Goal: Task Accomplishment & Management: Use online tool/utility

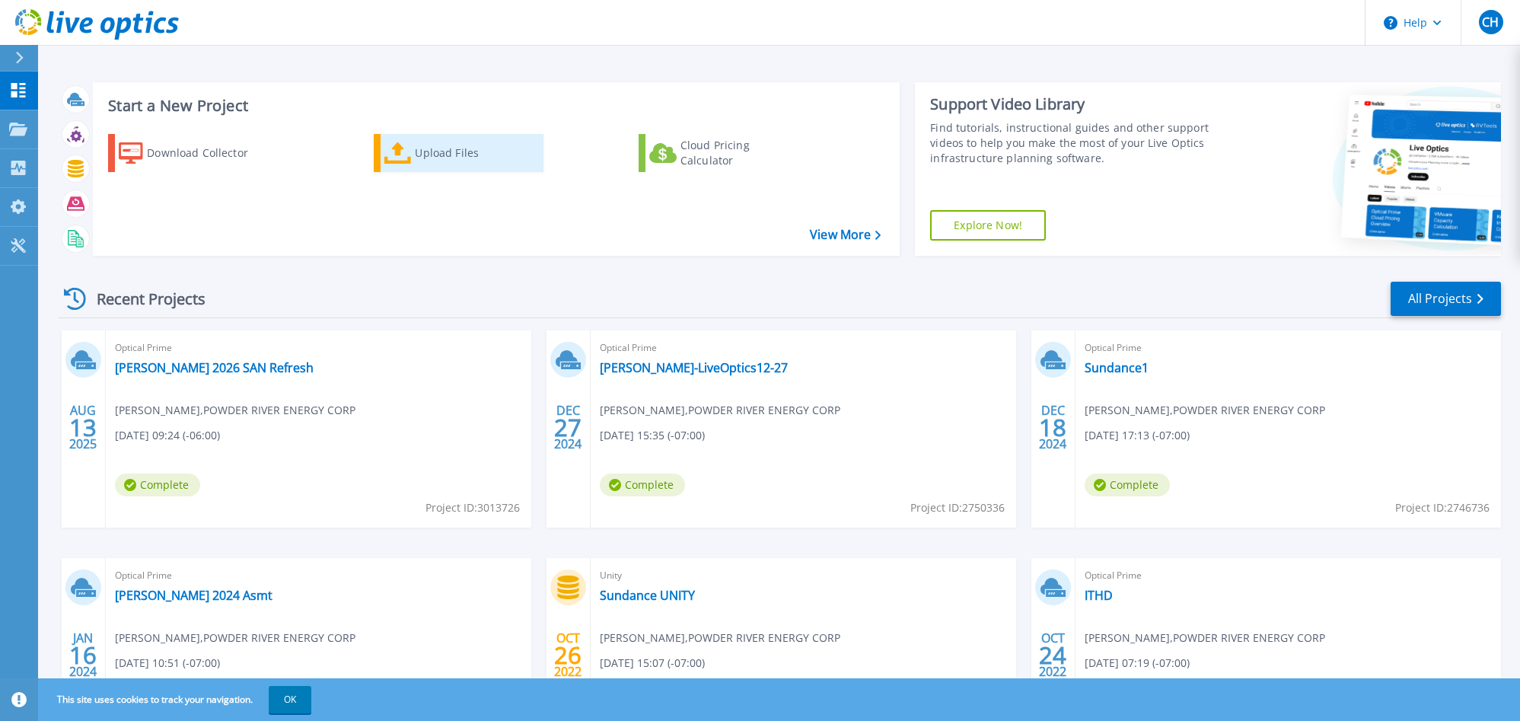
click at [404, 147] on icon at bounding box center [397, 153] width 27 height 22
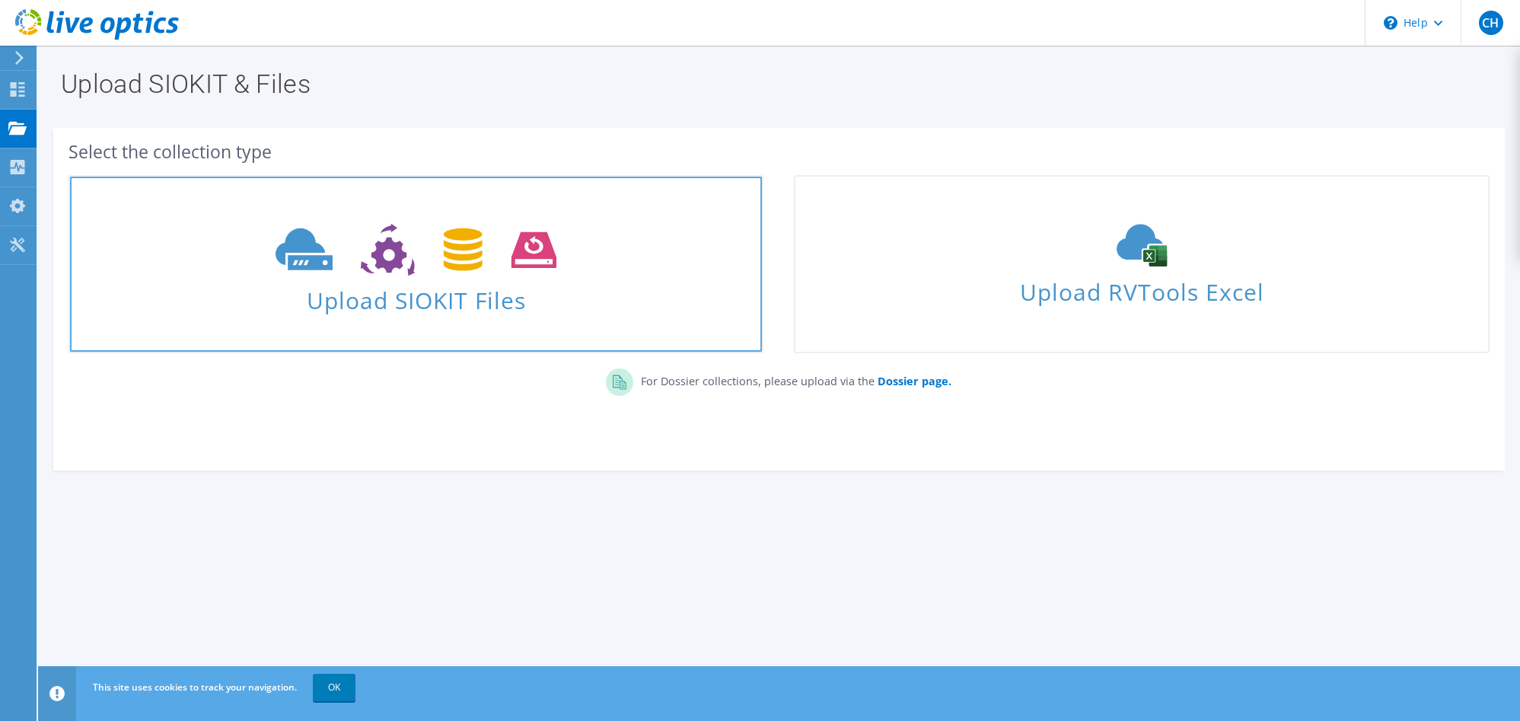
click at [456, 282] on span "Upload SIOKIT Files" at bounding box center [416, 295] width 692 height 33
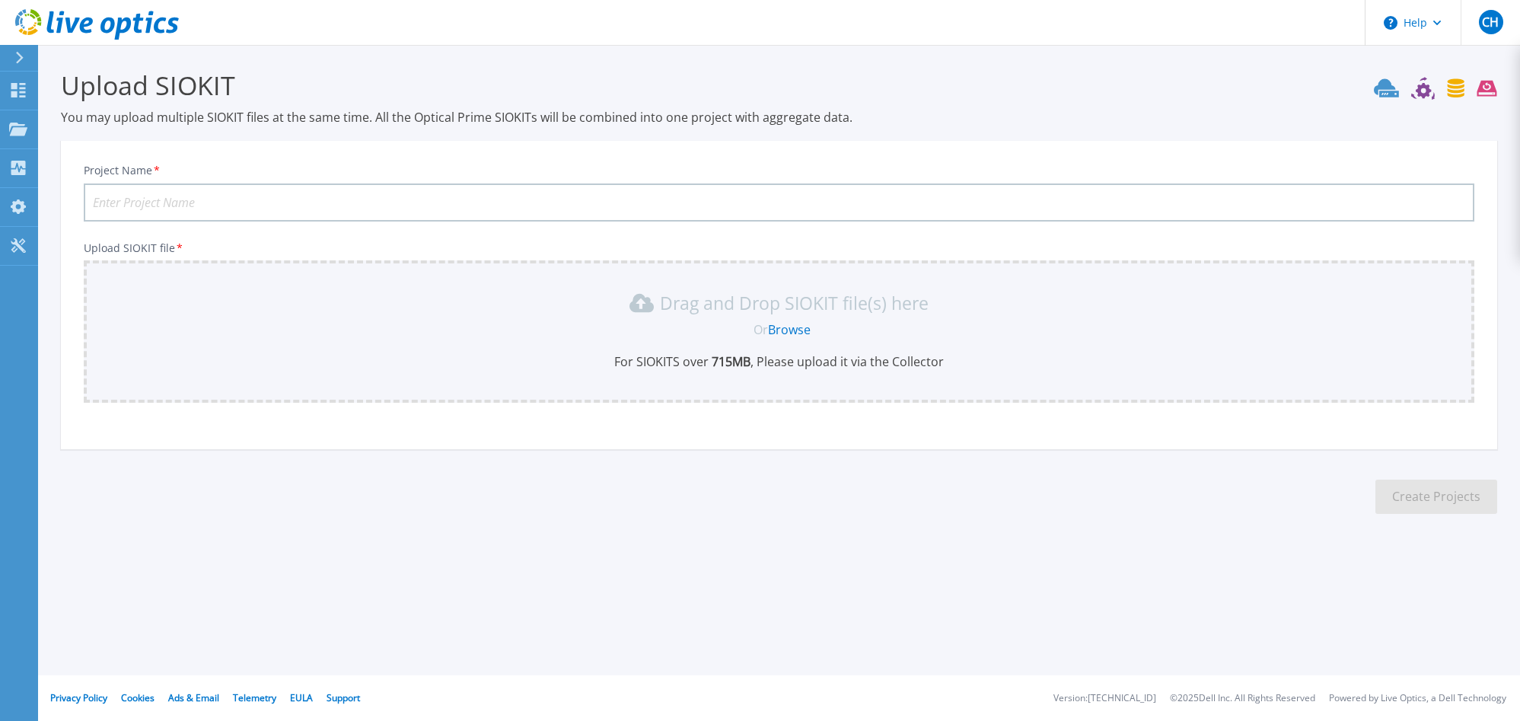
click at [298, 195] on input "Project Name *" at bounding box center [779, 202] width 1390 height 38
type input "p"
type input "PRECorp [PERSON_NAME] UNITY 2025"
click at [237, 530] on section "Upload SIOKIT You may upload multiple SIOKIT files at the same time. All the Op…" at bounding box center [778, 296] width 1481 height 503
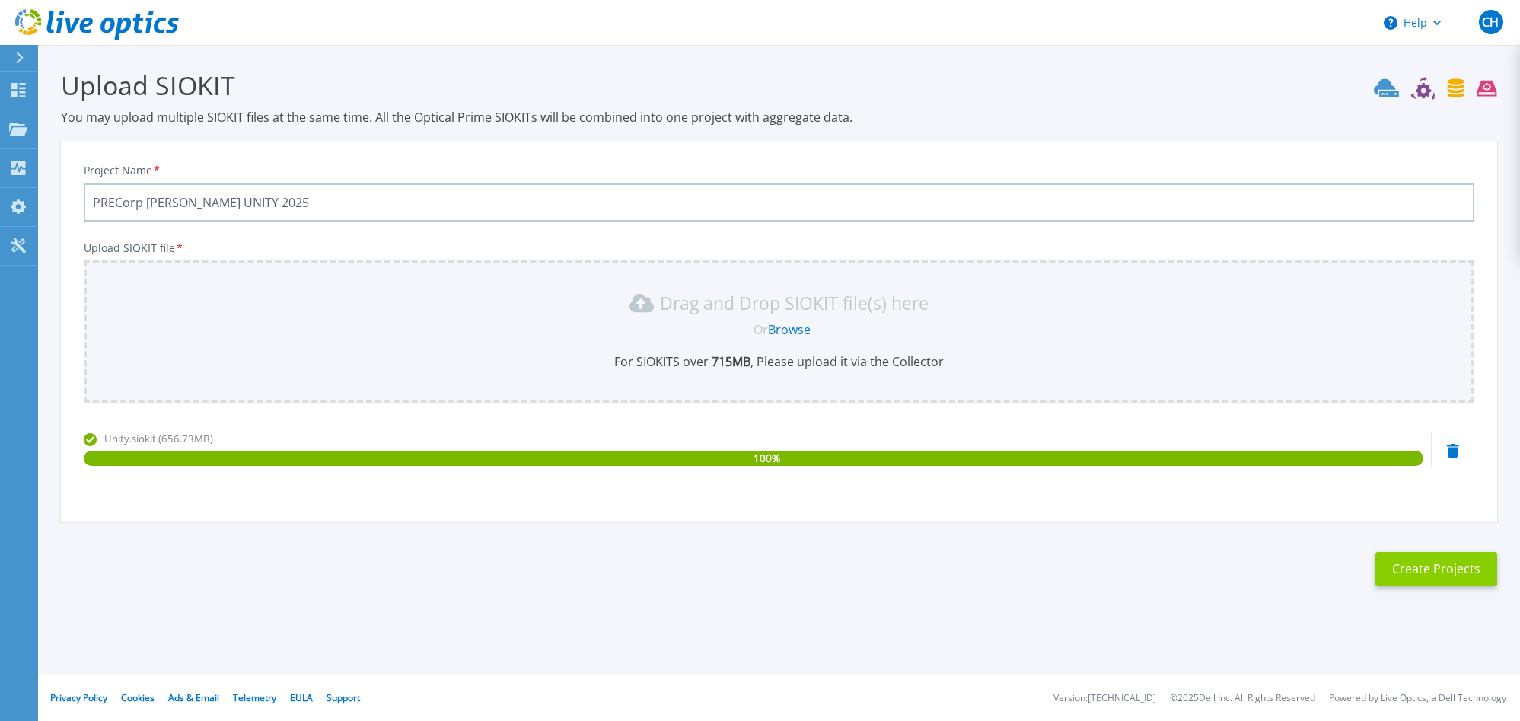
click at [1449, 574] on button "Create Projects" at bounding box center [1436, 569] width 122 height 34
